Goal: Task Accomplishment & Management: Use online tool/utility

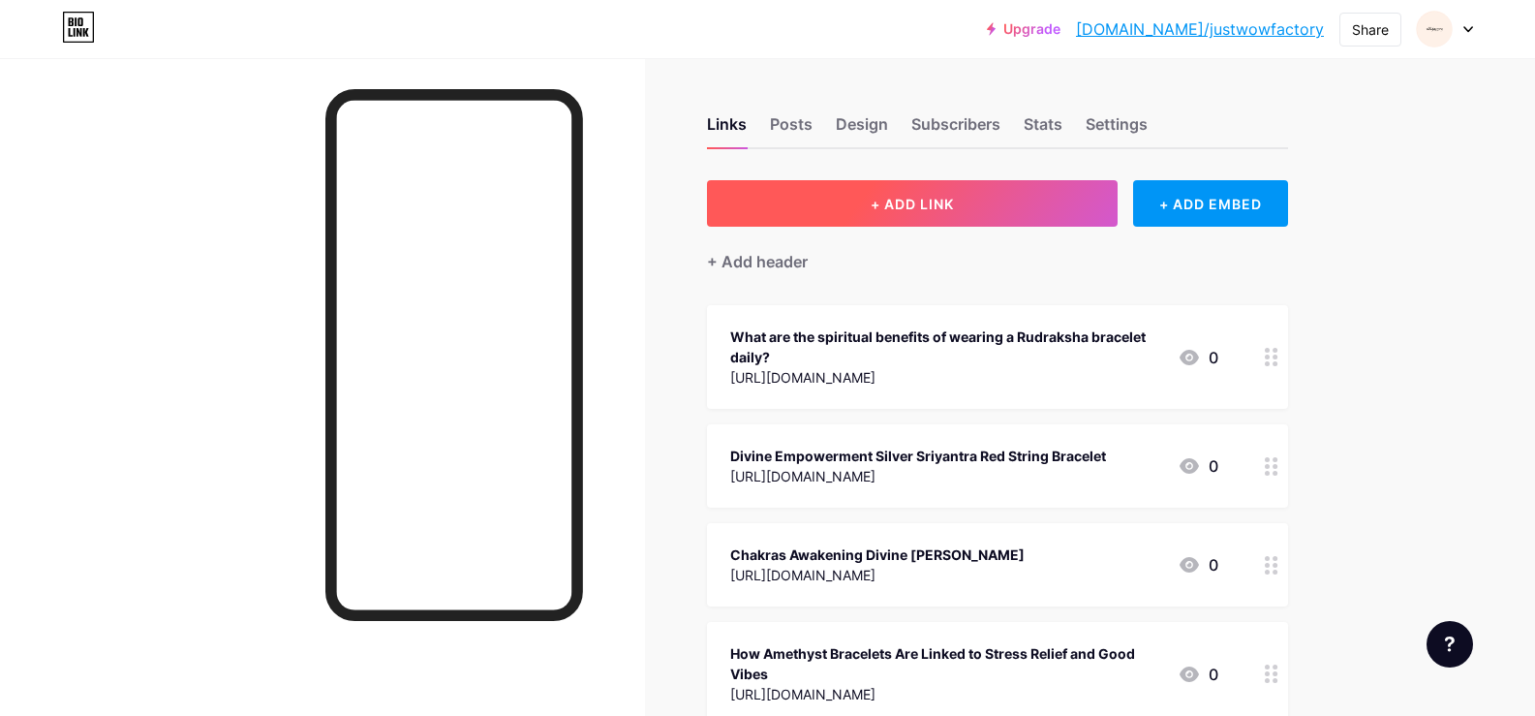
click at [874, 202] on button "+ ADD LINK" at bounding box center [913, 203] width 412 height 46
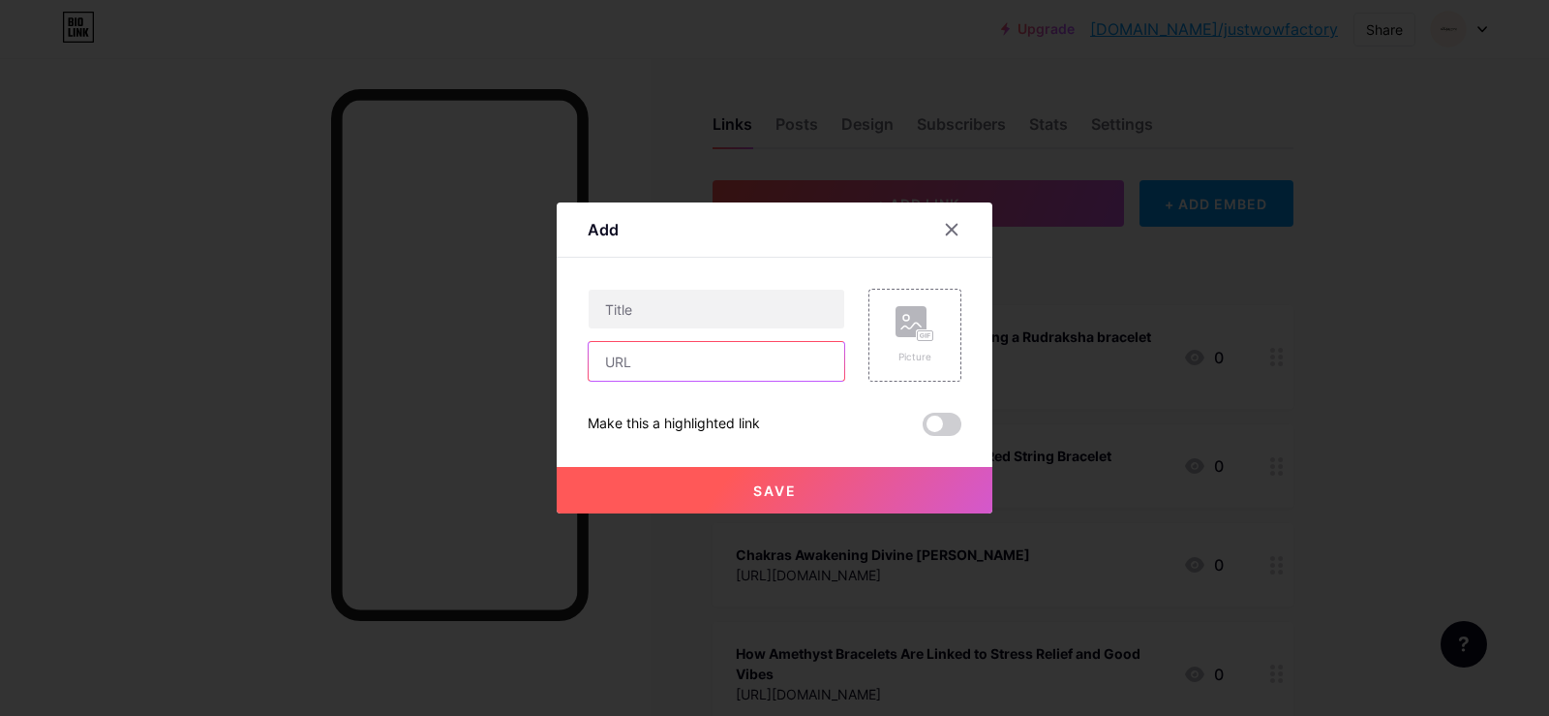
click at [670, 356] on input "text" at bounding box center [717, 361] width 256 height 39
paste input "[URL][DOMAIN_NAME]"
type input "[URL][DOMAIN_NAME]"
click at [683, 324] on input "text" at bounding box center [717, 309] width 256 height 39
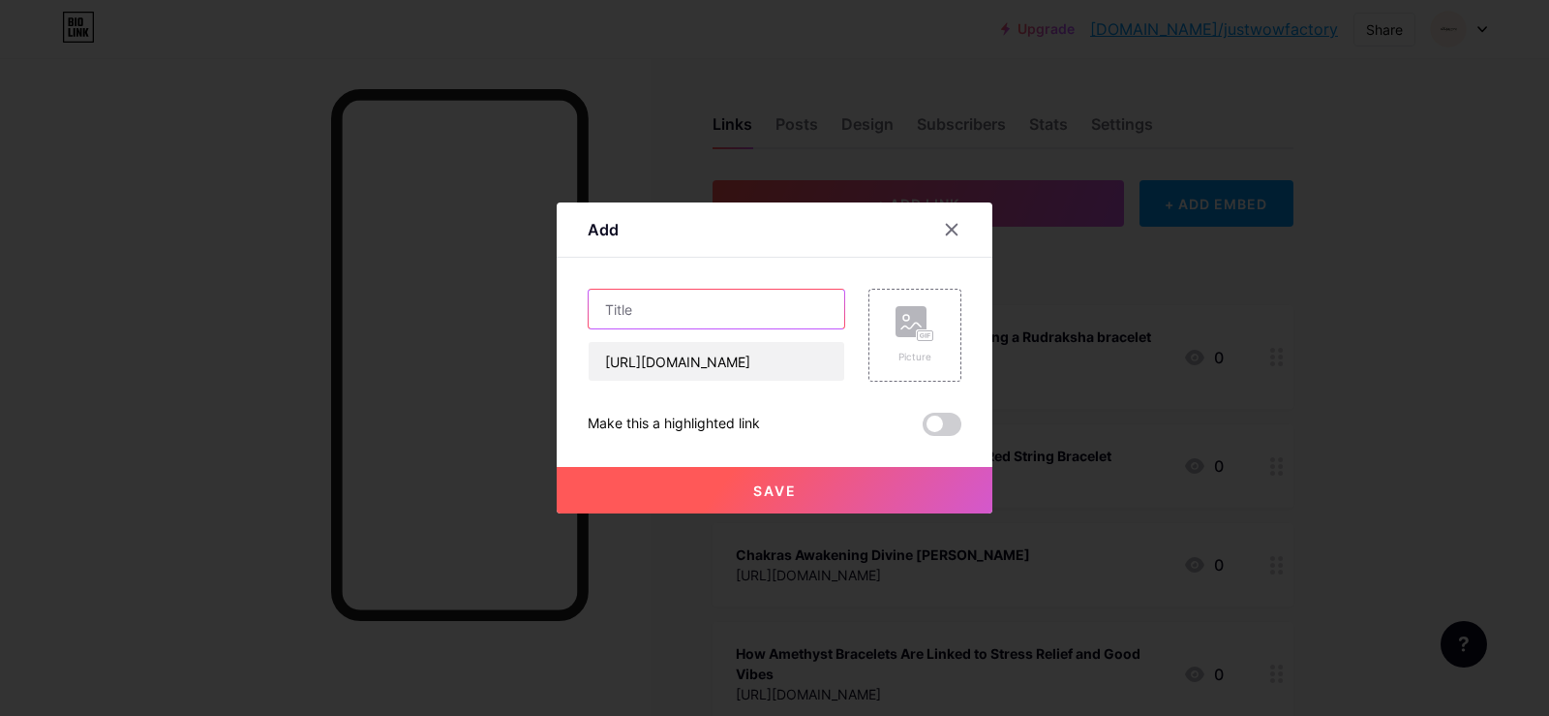
scroll to position [0, 0]
click at [628, 322] on input "text" at bounding box center [717, 309] width 256 height 39
paste input "The Master Healer Nine Chakras Flat Bead Bracelet"
type input "The Master Healer Nine Chakras Flat Bead Bracelet"
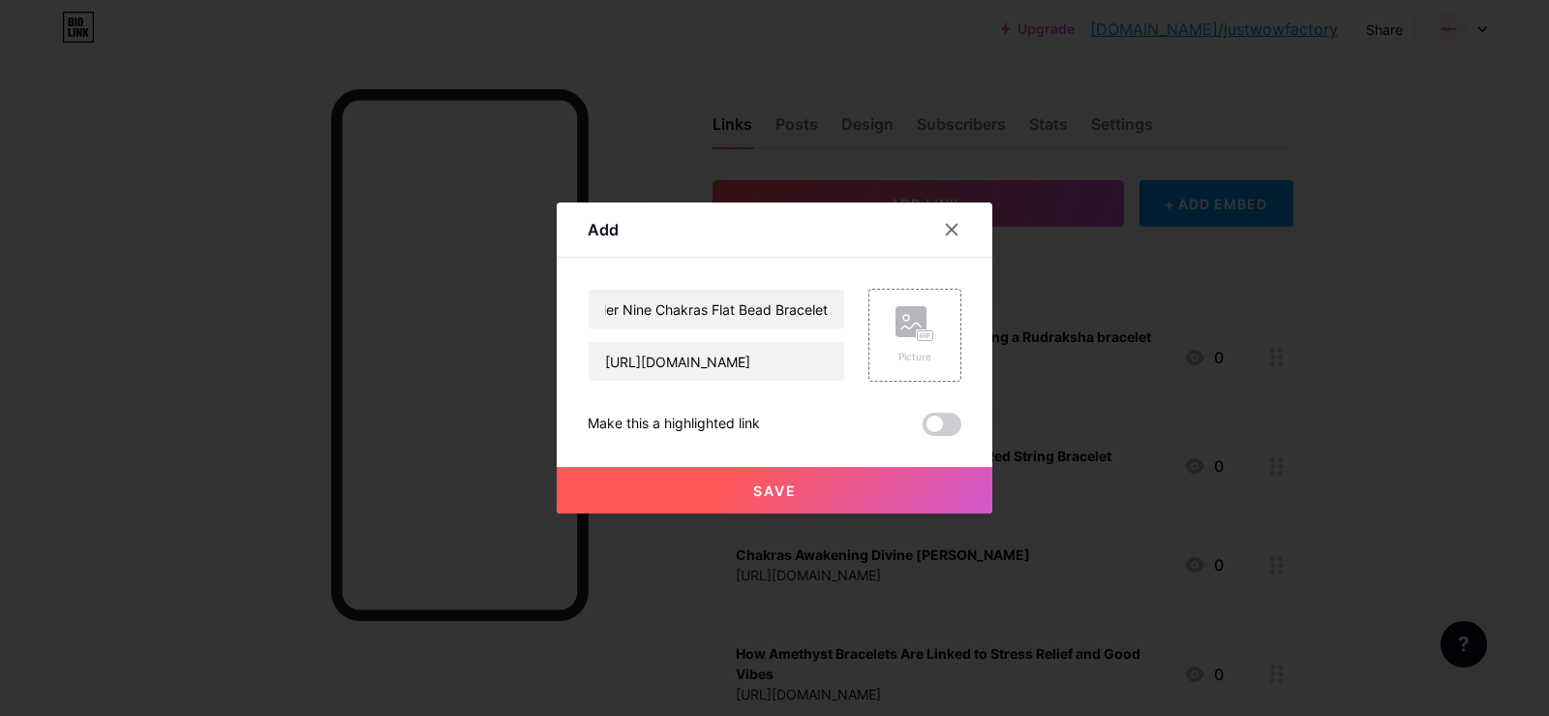
click at [618, 501] on button "Save" at bounding box center [775, 490] width 436 height 46
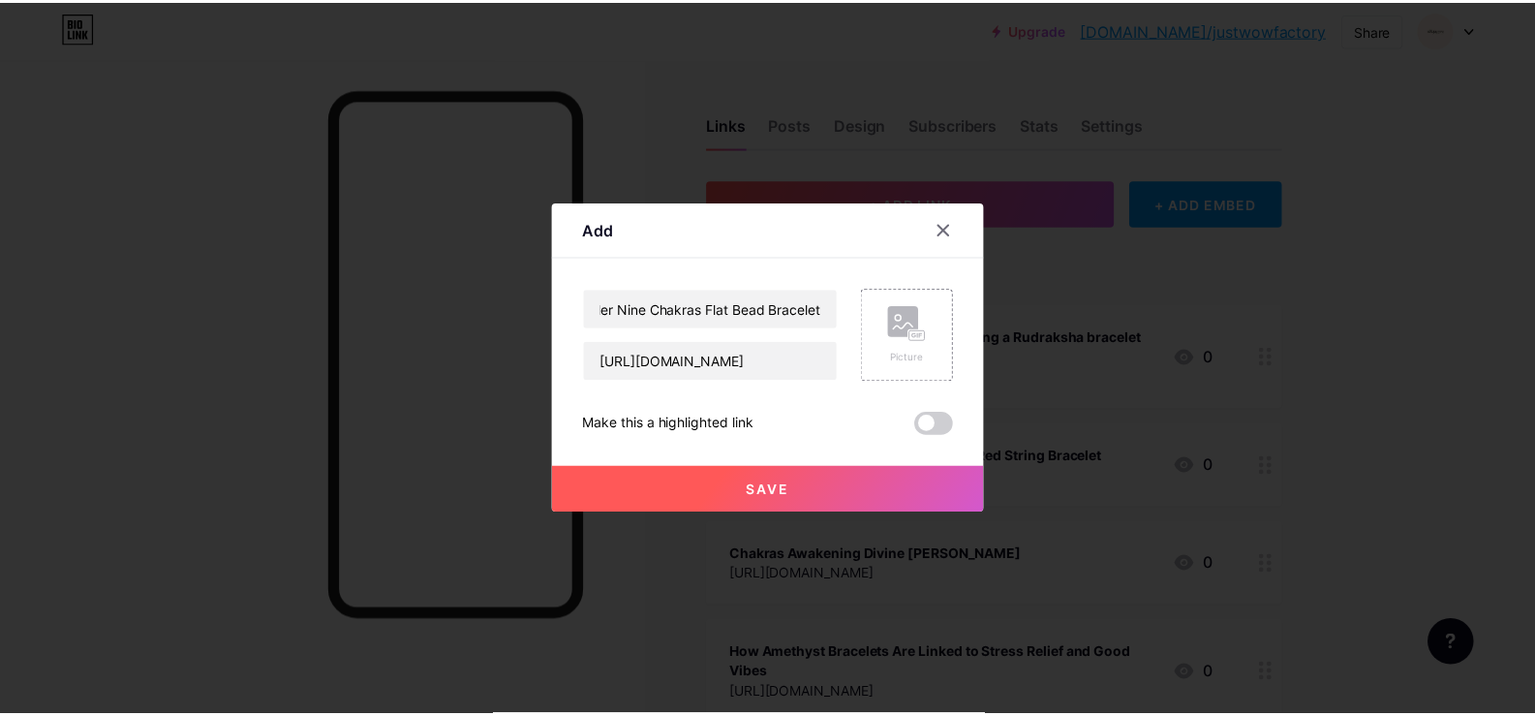
scroll to position [0, 0]
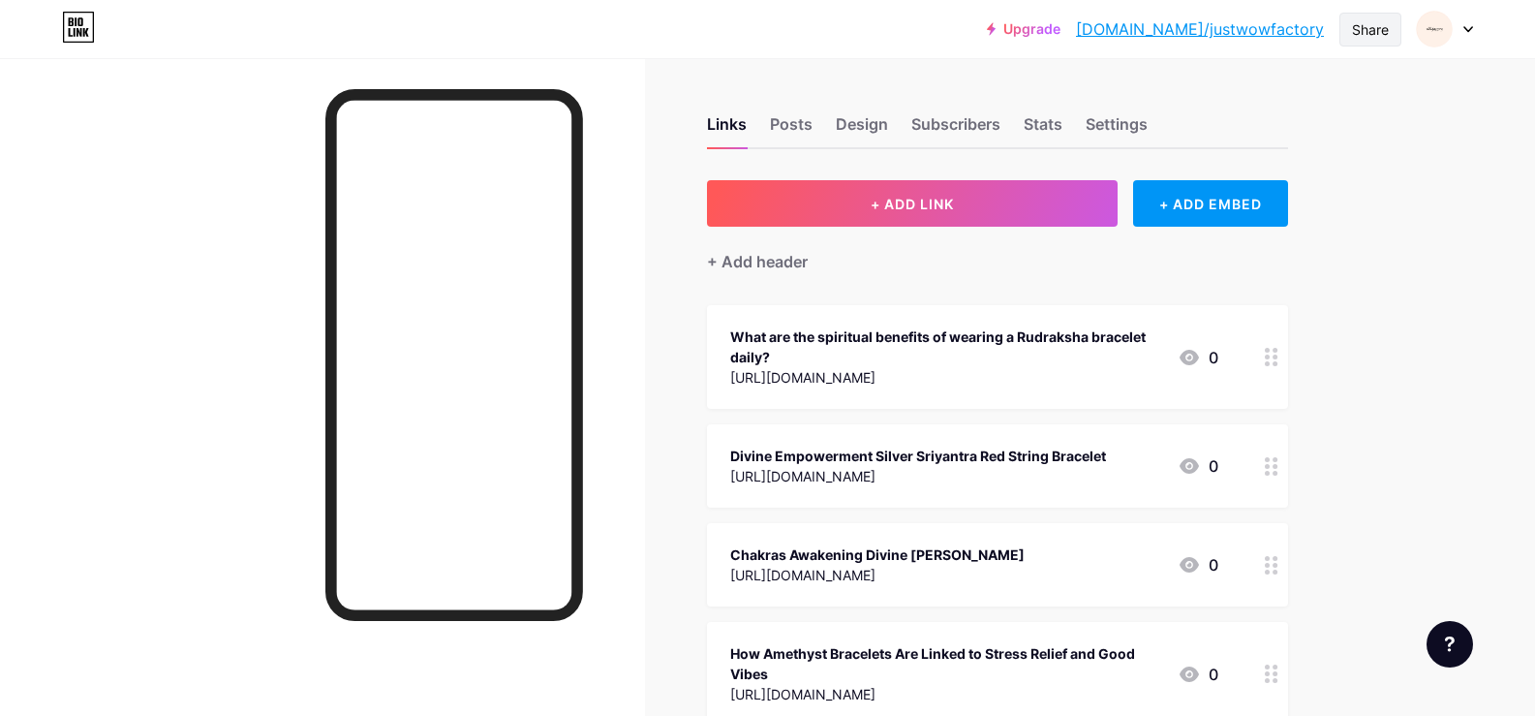
click at [1371, 38] on div "Share" at bounding box center [1370, 29] width 37 height 20
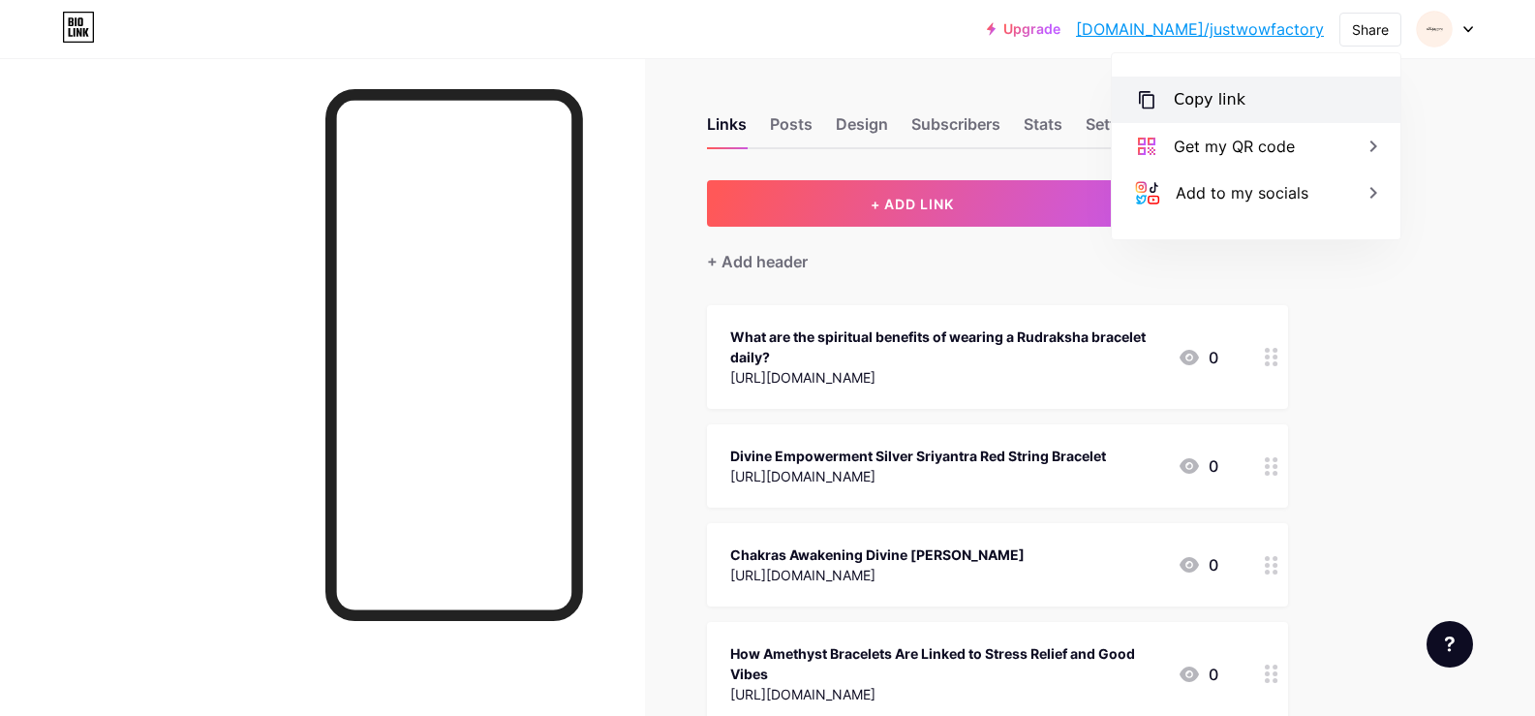
click at [1253, 111] on div "Copy link" at bounding box center [1256, 99] width 289 height 46
